Goal: Navigation & Orientation: Understand site structure

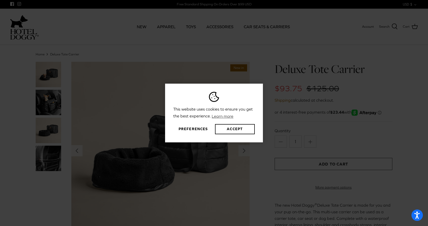
click at [262, 62] on div "This website uses cookies to ensure you get the best experience. Learn more Pre…" at bounding box center [214, 113] width 428 height 226
click at [182, 126] on button "Preferences" at bounding box center [193, 129] width 40 height 10
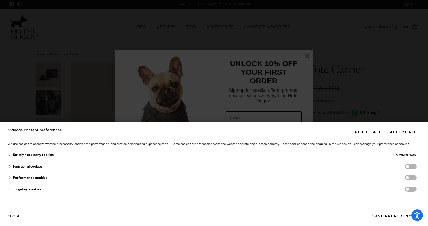
click at [16, 218] on button "Close" at bounding box center [14, 216] width 13 height 9
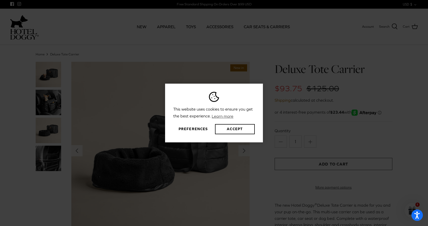
drag, startPoint x: 190, startPoint y: 130, endPoint x: 187, endPoint y: 127, distance: 4.0
click at [187, 127] on button "Preferences" at bounding box center [193, 129] width 40 height 10
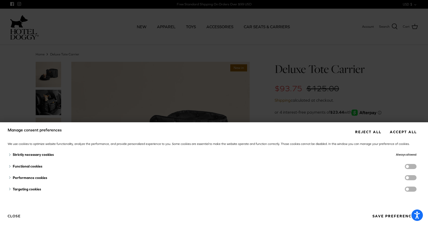
click at [363, 131] on button "Reject all" at bounding box center [368, 132] width 34 height 9
click at [360, 132] on button "Reject all" at bounding box center [368, 132] width 34 height 9
click at [369, 132] on button "Reject all" at bounding box center [368, 132] width 34 height 9
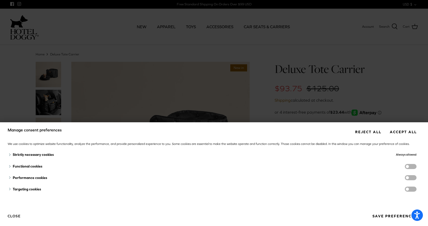
drag, startPoint x: 374, startPoint y: 134, endPoint x: 405, endPoint y: 117, distance: 36.0
click at [405, 117] on div "Manage consent preferences Reject all Accept all We use cookies to optimize web…" at bounding box center [214, 113] width 428 height 226
click at [404, 134] on button "Accept all" at bounding box center [403, 132] width 34 height 9
drag, startPoint x: 375, startPoint y: 133, endPoint x: 365, endPoint y: 132, distance: 9.9
click at [365, 132] on button "Reject all" at bounding box center [368, 132] width 34 height 9
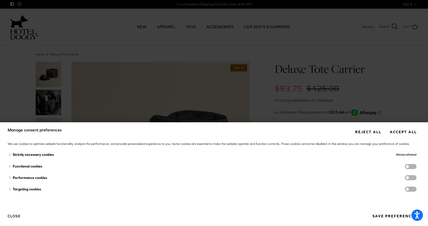
click at [242, 48] on div "Manage consent preferences Reject all Accept all We use cookies to optimize web…" at bounding box center [214, 113] width 428 height 226
drag, startPoint x: 242, startPoint y: 48, endPoint x: 226, endPoint y: 44, distance: 17.2
click at [226, 44] on div "Manage consent preferences Reject all Accept all We use cookies to optimize web…" at bounding box center [214, 113] width 428 height 226
click at [398, 131] on button "Accept all" at bounding box center [403, 132] width 34 height 9
click at [407, 98] on div "Manage consent preferences Reject all Accept all We use cookies to optimize web…" at bounding box center [214, 113] width 428 height 226
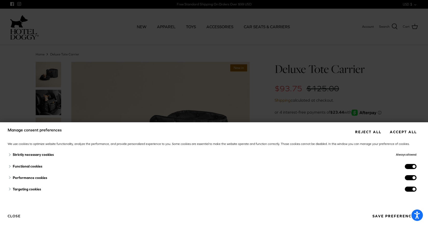
click at [16, 218] on button "Close" at bounding box center [14, 216] width 13 height 9
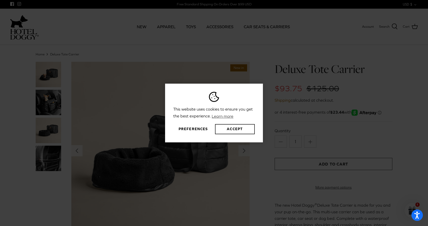
click at [221, 130] on button "Accept" at bounding box center [235, 129] width 40 height 10
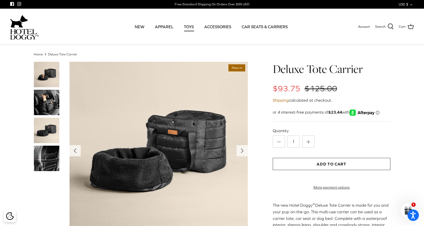
click at [194, 26] on link "TOYS" at bounding box center [188, 26] width 19 height 17
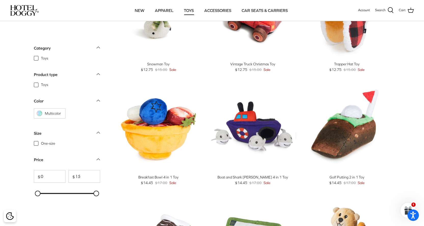
scroll to position [178, 0]
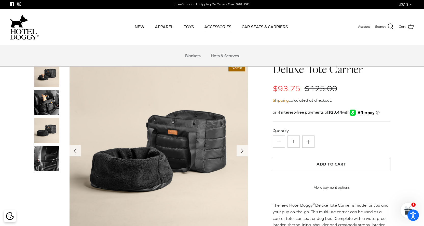
click at [217, 27] on link "ACCESSORIES" at bounding box center [218, 26] width 36 height 17
click at [166, 26] on link "APPAREL" at bounding box center [164, 26] width 28 height 17
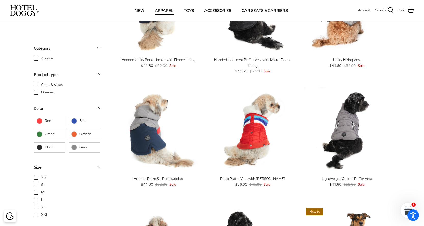
scroll to position [178, 0]
